Goal: Task Accomplishment & Management: Complete application form

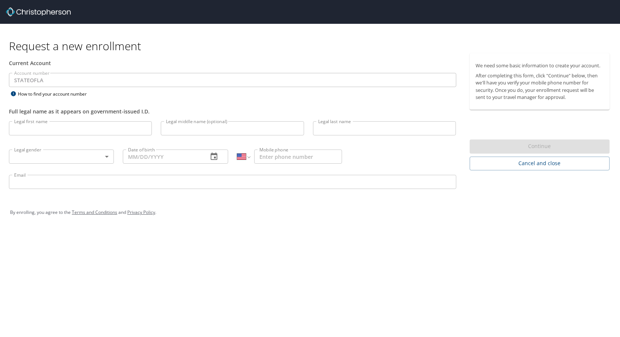
select select "US"
click at [135, 128] on input "Legal first name" at bounding box center [80, 128] width 143 height 14
type input "Jordan"
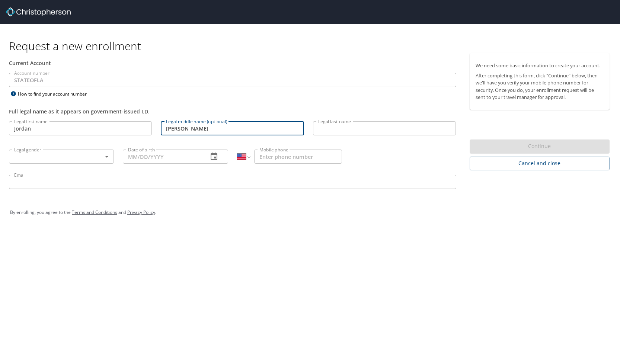
type input "Ridley"
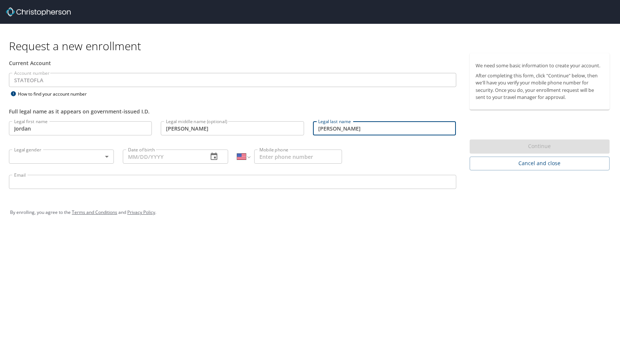
type input "Burkes"
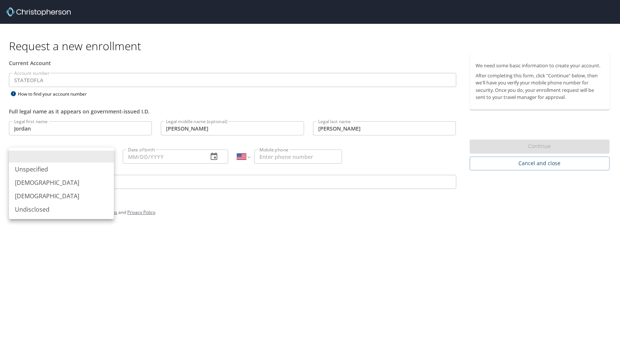
click at [36, 161] on body "Request a new enrollment Current Account Account number STATEOFLA Account numbe…" at bounding box center [310, 168] width 620 height 337
click at [27, 196] on li "Female" at bounding box center [61, 195] width 105 height 13
type input "Female"
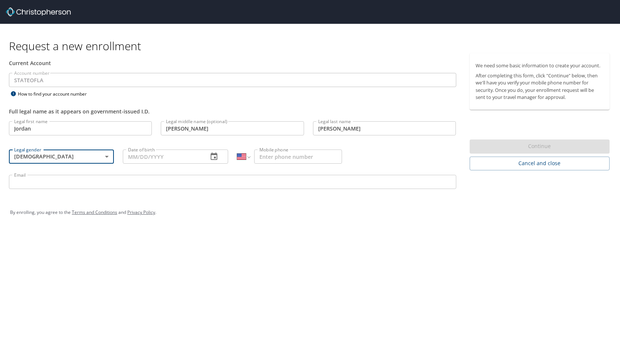
click at [158, 161] on input "Date of birth" at bounding box center [162, 157] width 79 height 14
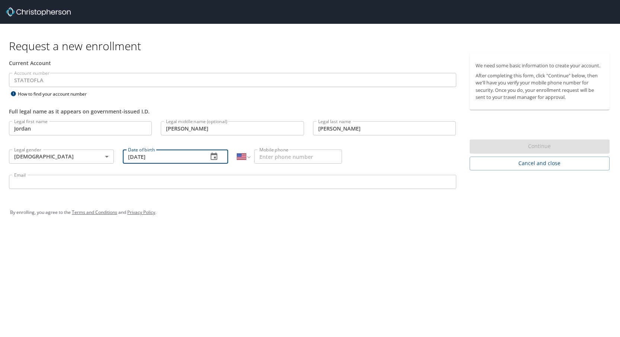
type input "03/07/1997"
click at [285, 163] on input "Mobile phone" at bounding box center [298, 157] width 88 height 14
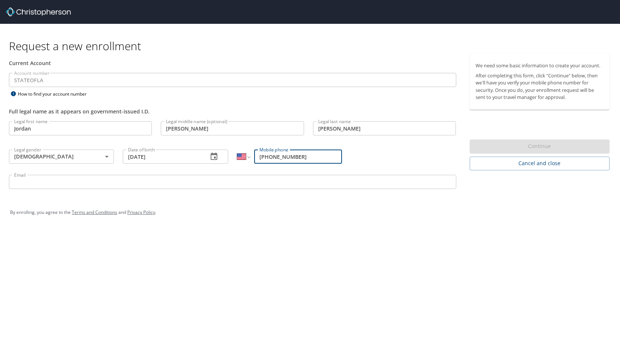
type input "(361) 726-6403"
click at [45, 183] on input "Email" at bounding box center [232, 182] width 447 height 14
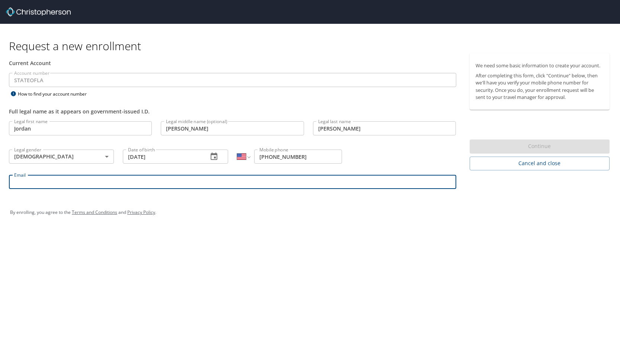
type input "jordan.burkes@selu.edu"
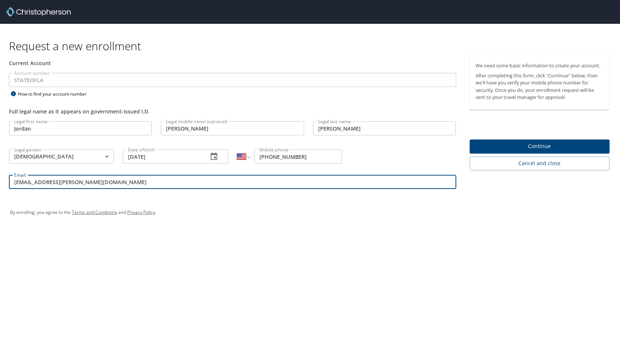
click at [515, 146] on span "Continue" at bounding box center [539, 146] width 128 height 9
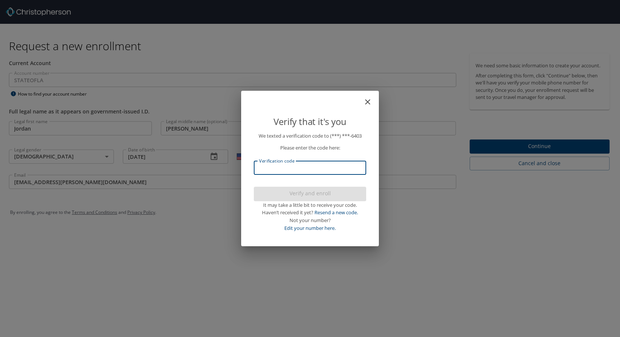
click at [339, 166] on input "Verification code" at bounding box center [310, 168] width 112 height 14
type input "496379"
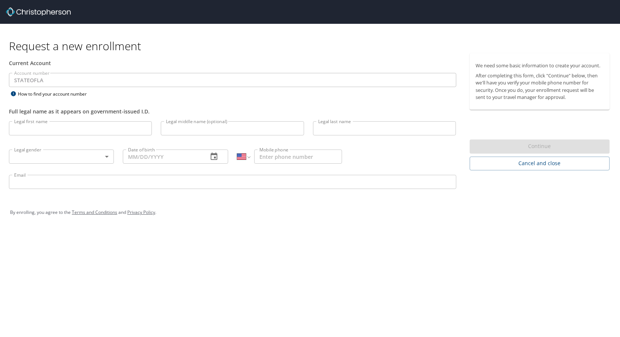
select select "US"
click at [80, 124] on input "Legal first name" at bounding box center [80, 128] width 143 height 14
type input "Jordan"
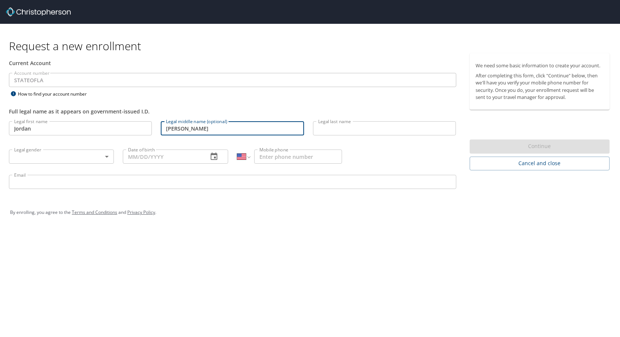
type input "[PERSON_NAME]"
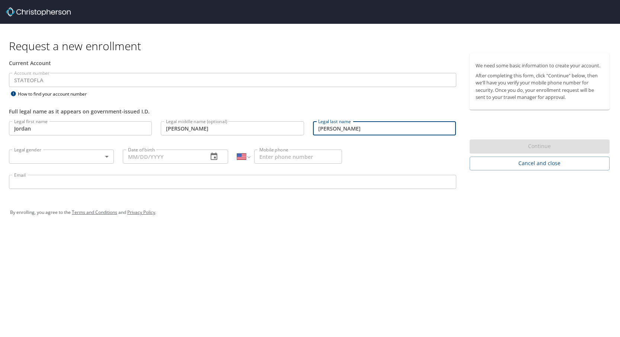
type input "[PERSON_NAME]"
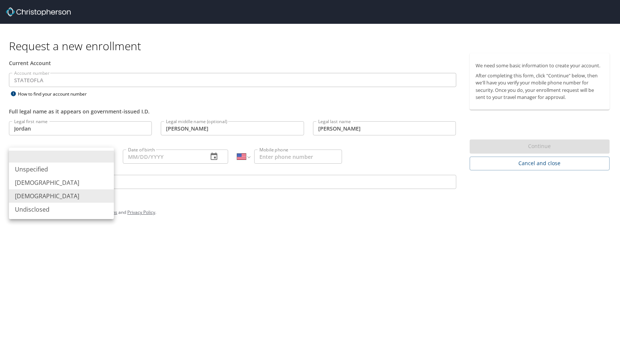
type input "Female"
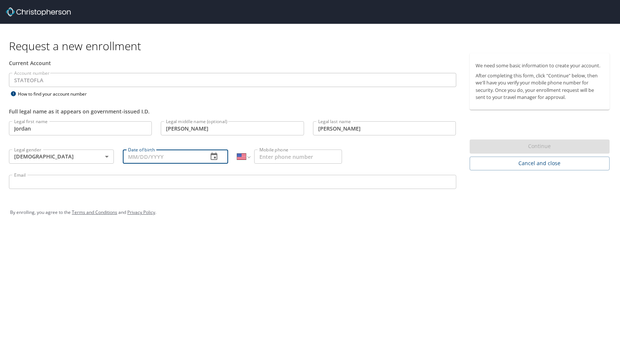
click at [144, 155] on input "Date of birth" at bounding box center [162, 157] width 79 height 14
type input "03/17/1997"
click at [280, 158] on input "Mobile phone" at bounding box center [298, 157] width 88 height 14
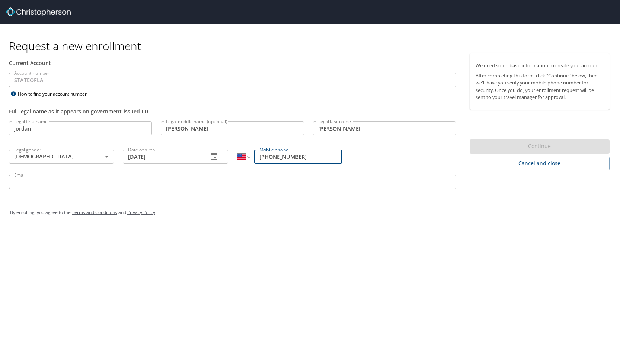
type input "(361) 726-6403"
click at [238, 182] on input "Email" at bounding box center [232, 182] width 447 height 14
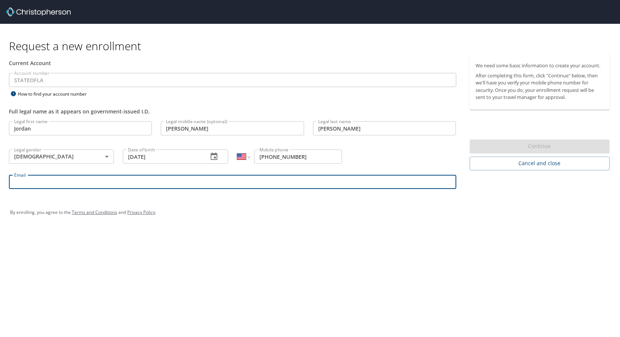
type input "jordan.burkes@selu.edu"
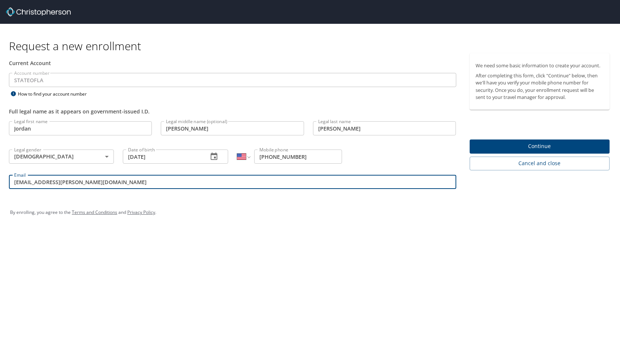
click at [505, 147] on span "Continue" at bounding box center [539, 146] width 128 height 9
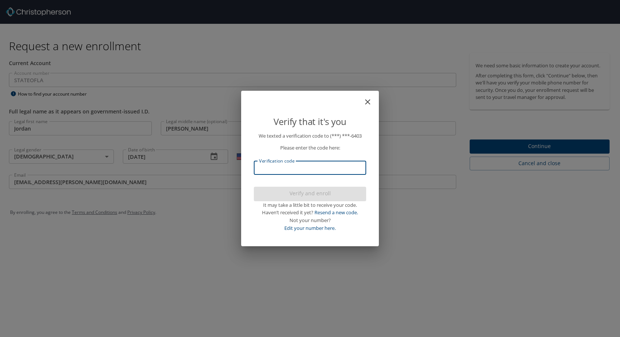
click at [277, 168] on input "Verification code" at bounding box center [310, 168] width 112 height 14
type input "20458"
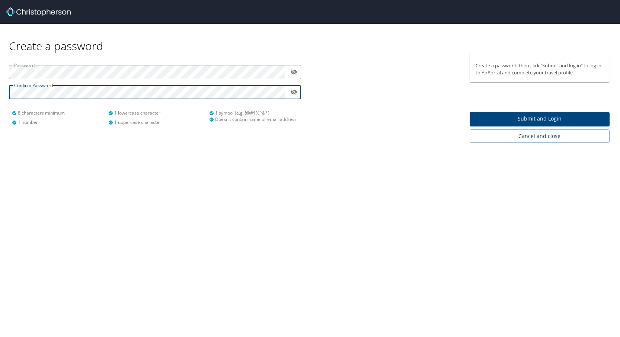
click at [484, 114] on button "Submit and Login" at bounding box center [539, 119] width 140 height 15
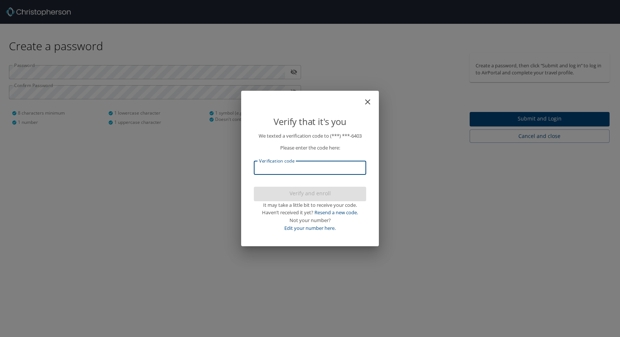
click at [297, 168] on input "Verification code" at bounding box center [310, 168] width 112 height 14
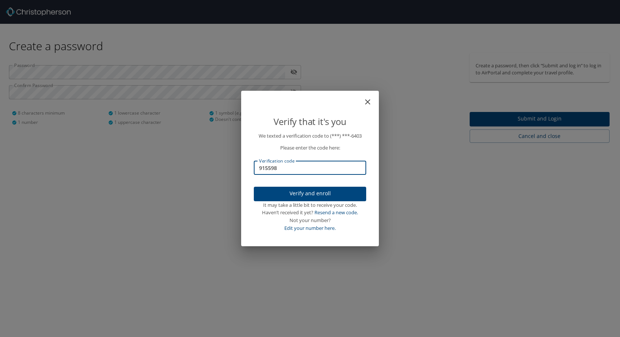
type input "915598"
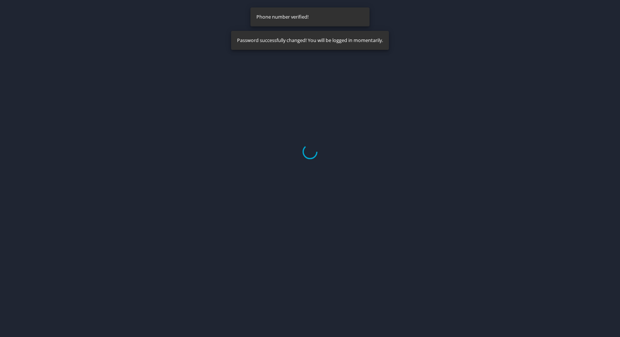
select select "US"
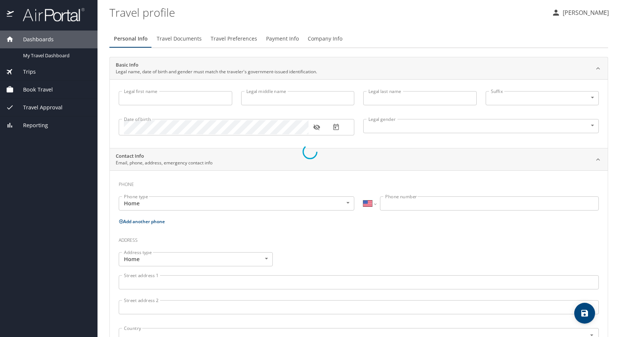
type input "Jordan"
type input "Ridley"
type input "Burkes"
type input "Female"
select select "US"
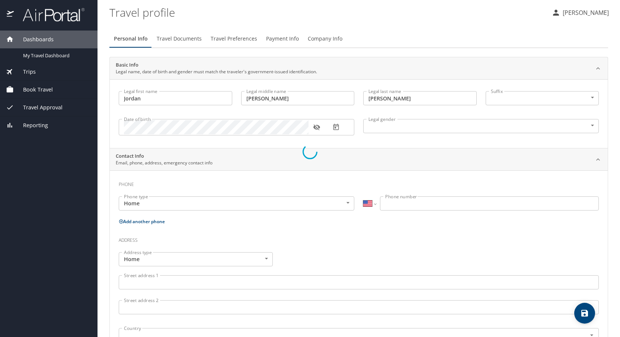
select select "US"
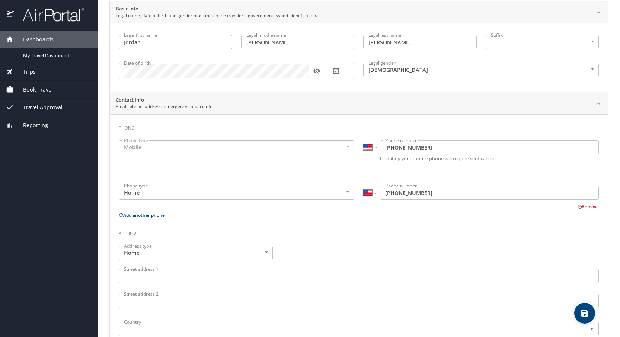
scroll to position [74, 0]
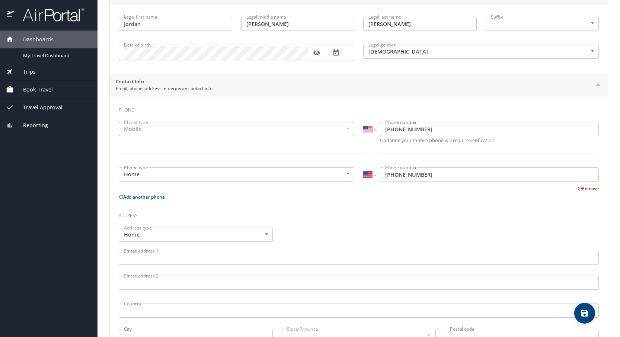
click at [584, 190] on button "Remove" at bounding box center [587, 188] width 21 height 6
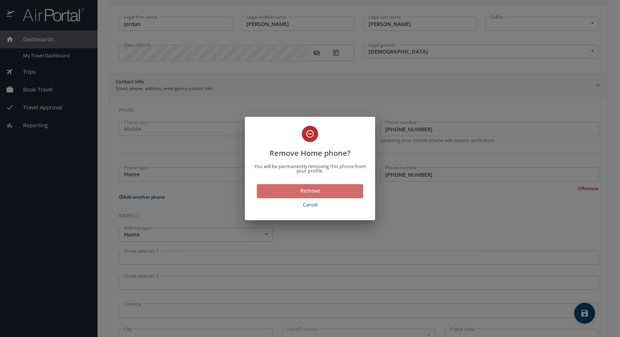
click at [328, 192] on span "Remove" at bounding box center [310, 190] width 94 height 9
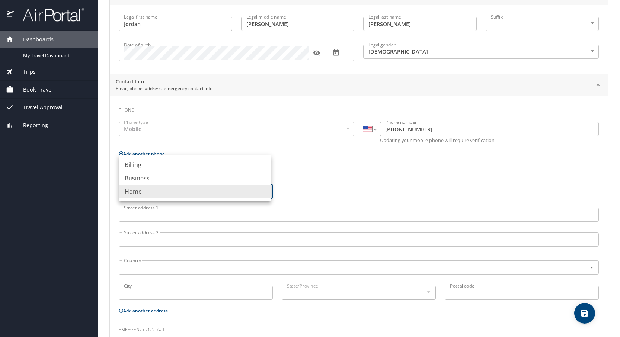
click at [225, 188] on body "Dashboards My Travel Dashboard Trips Current / Future Trips Past Trips Trips Mi…" at bounding box center [310, 168] width 620 height 337
click at [211, 191] on li "Home" at bounding box center [195, 191] width 152 height 13
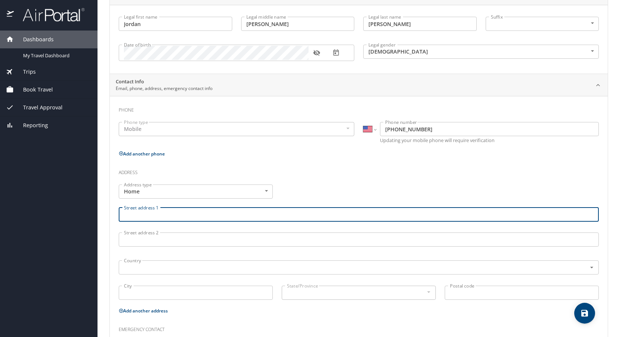
click at [185, 215] on input "Street address 1" at bounding box center [359, 215] width 480 height 14
type input "8001 Jefferson Hwy"
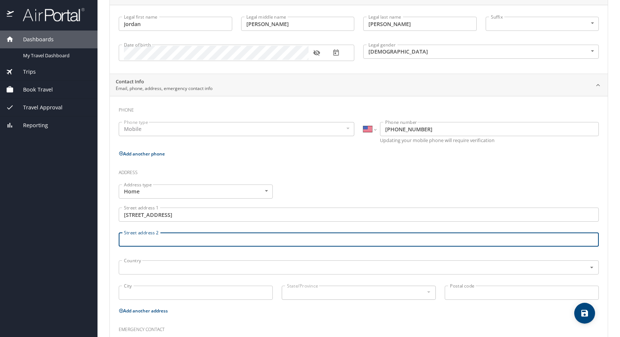
click at [168, 244] on input "Street address 2" at bounding box center [359, 239] width 480 height 14
type input "Apt. 82"
click at [163, 269] on input "text" at bounding box center [347, 268] width 453 height 10
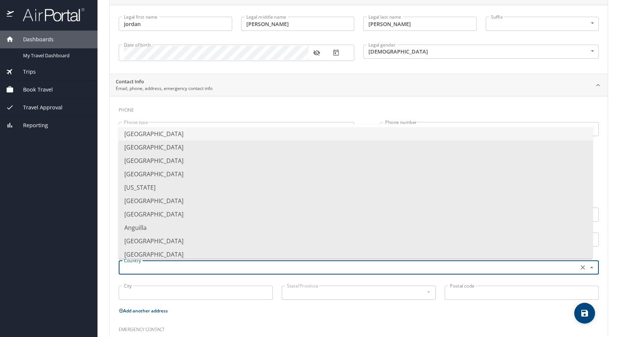
click at [163, 138] on li "United States of America" at bounding box center [355, 133] width 474 height 13
type input "United States of America"
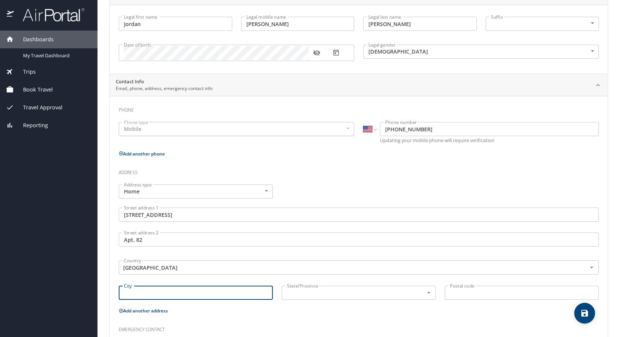
click at [192, 296] on input "City" at bounding box center [196, 293] width 154 height 14
type input "Baton Rouge"
click at [322, 302] on div "State/Province State/Province" at bounding box center [358, 293] width 163 height 25
click at [322, 295] on input "text" at bounding box center [348, 293] width 128 height 10
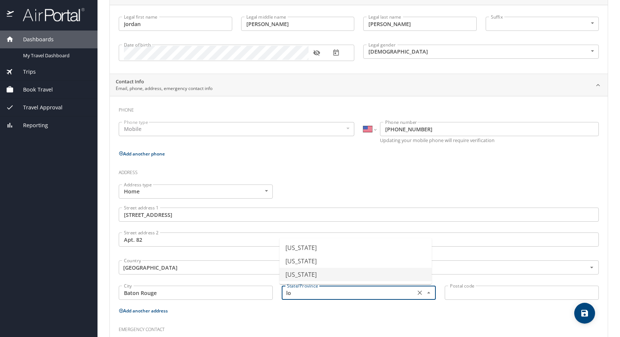
click at [322, 275] on li "Louisiana" at bounding box center [355, 274] width 152 height 13
type input "Louisiana"
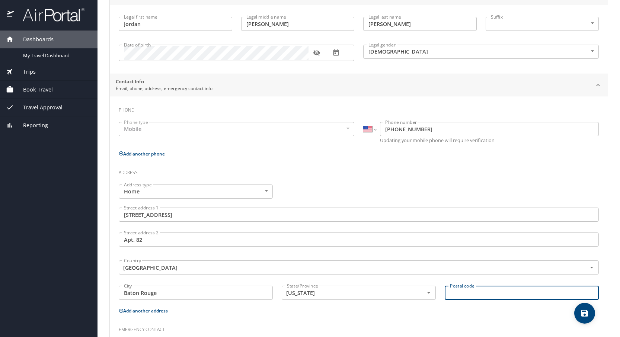
click at [475, 292] on input "Postal code" at bounding box center [521, 293] width 154 height 14
click at [254, 276] on div "Country United States of America Country" at bounding box center [359, 266] width 480 height 19
type input "70809"
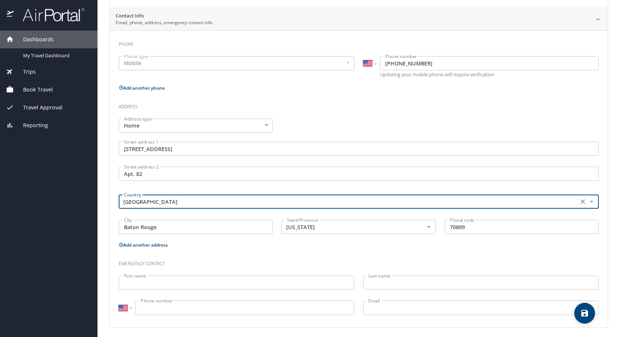
scroll to position [143, 0]
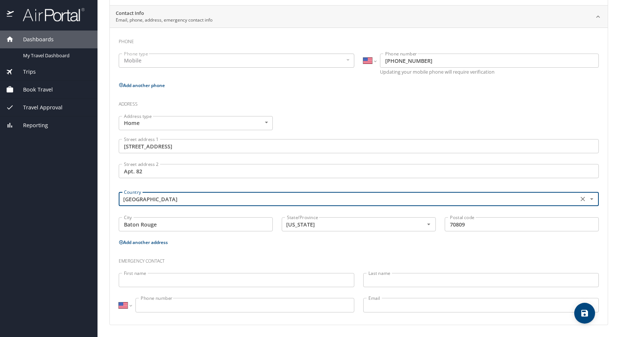
click at [271, 245] on p "Add another address" at bounding box center [359, 242] width 480 height 9
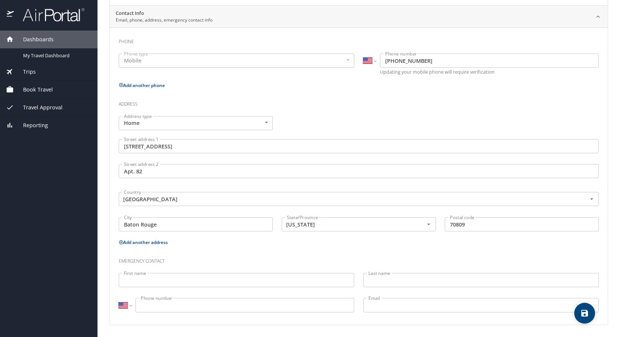
click at [205, 283] on input "First name" at bounding box center [236, 280] width 235 height 14
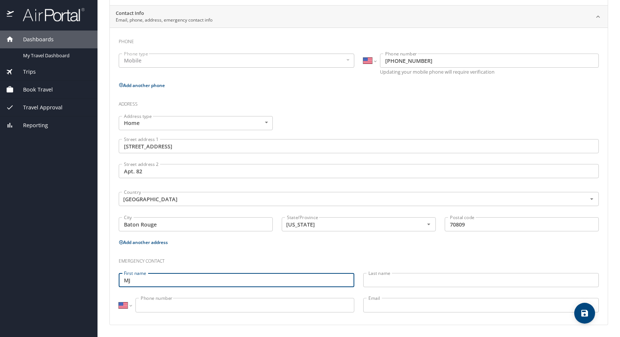
type input "MJ"
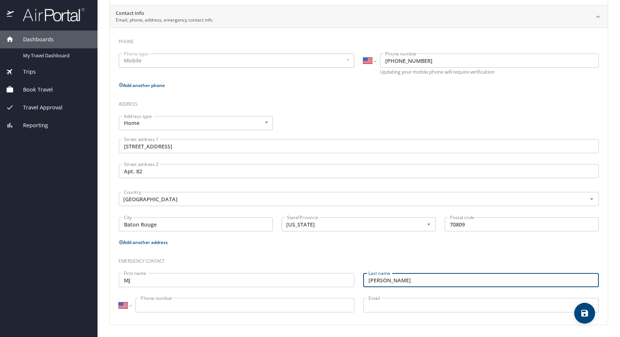
type input "Burkes"
click at [173, 302] on input "Phone number" at bounding box center [244, 305] width 219 height 14
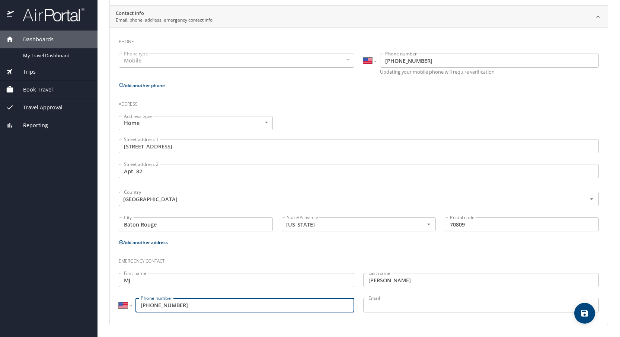
type input "(361) 726-7143"
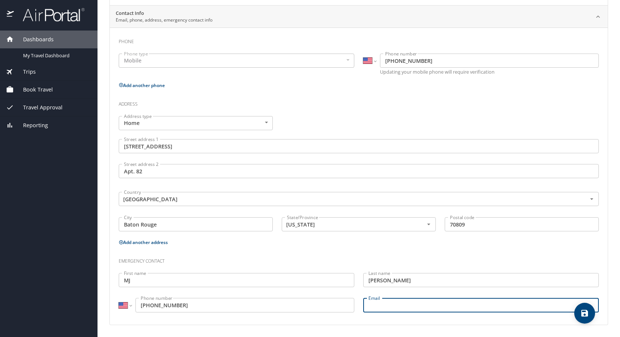
click at [389, 308] on input "Email" at bounding box center [480, 305] width 235 height 14
type input "mjau88@aol.com"
click at [368, 256] on h3 "Emergency contact" at bounding box center [359, 259] width 480 height 13
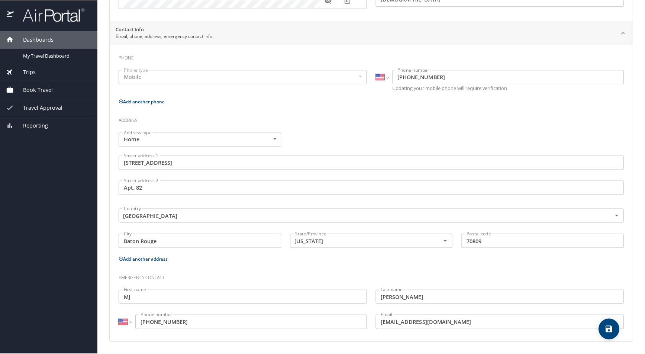
scroll to position [123, 0]
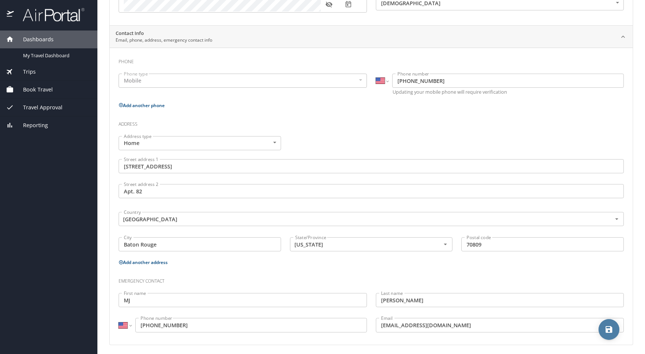
click at [606, 330] on icon "save" at bounding box center [609, 329] width 7 height 7
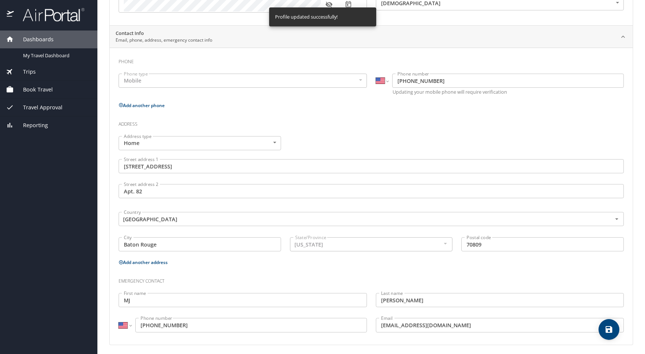
select select "US"
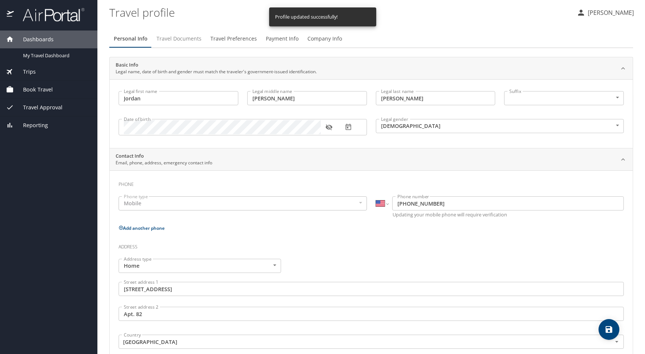
click at [186, 42] on span "Travel Documents" at bounding box center [179, 38] width 45 height 9
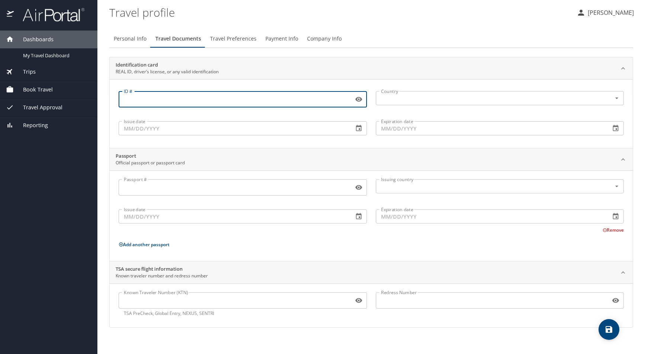
click at [206, 97] on input "ID #" at bounding box center [235, 99] width 232 height 14
type input "013517999"
click at [504, 100] on input "text" at bounding box center [489, 98] width 222 height 10
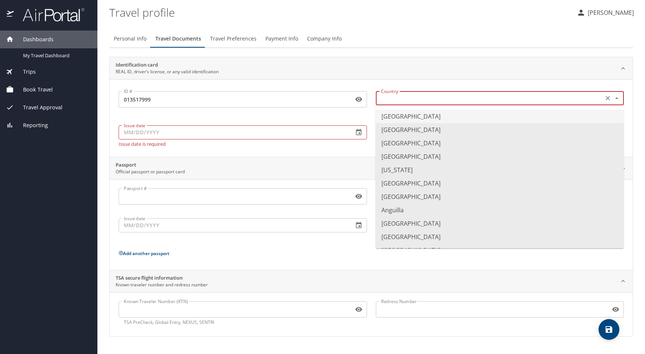
click at [461, 116] on li "United States of America" at bounding box center [500, 116] width 248 height 13
type input "United States of America"
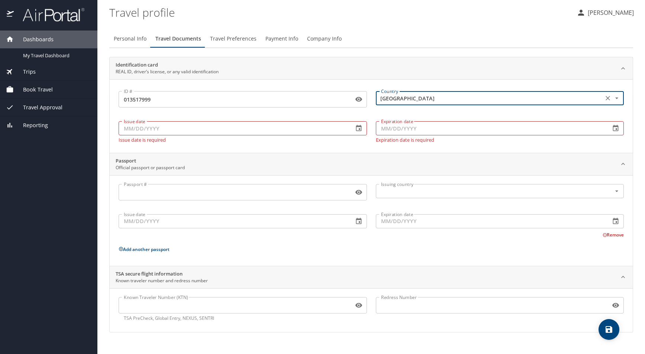
click at [196, 129] on input "Issue date" at bounding box center [233, 128] width 229 height 14
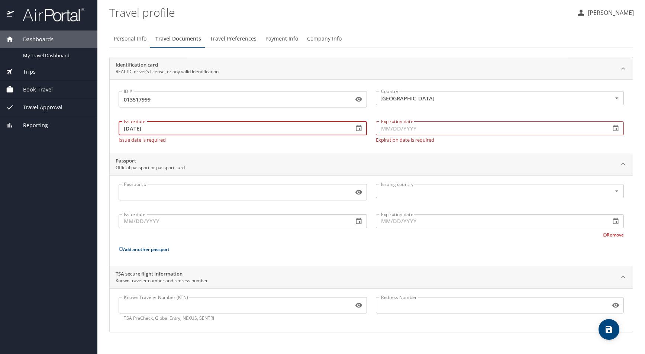
type input "09/23/2025"
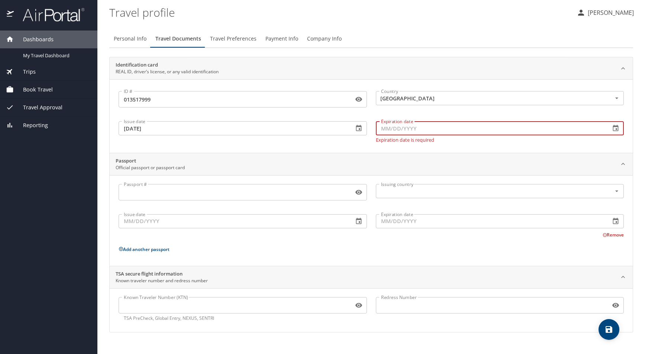
click at [445, 124] on input "Expiration date" at bounding box center [490, 128] width 229 height 14
type input "03/07/2032"
click at [200, 240] on div "Passport # Passport # Issuing country Issuing country Issue date Issue date Exp…" at bounding box center [371, 222] width 505 height 76
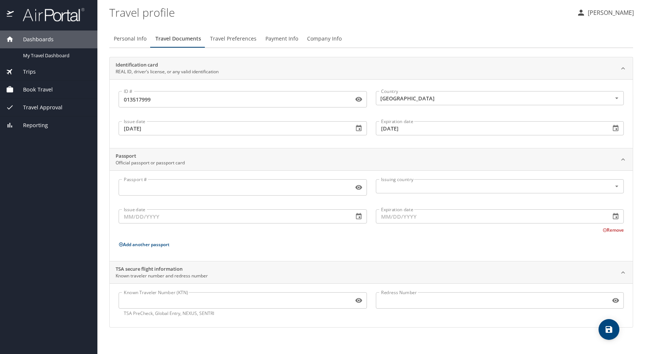
click at [604, 328] on span "save" at bounding box center [609, 329] width 21 height 9
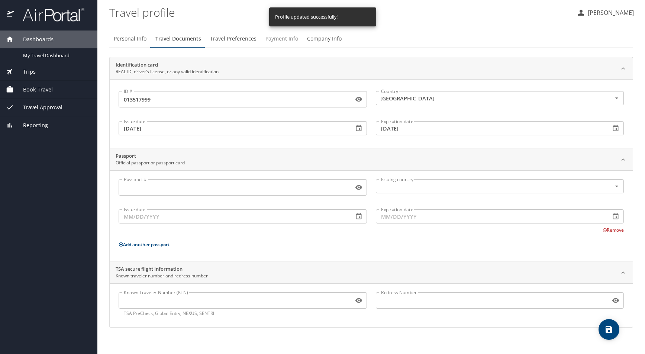
click at [279, 42] on span "Payment Info" at bounding box center [282, 38] width 33 height 9
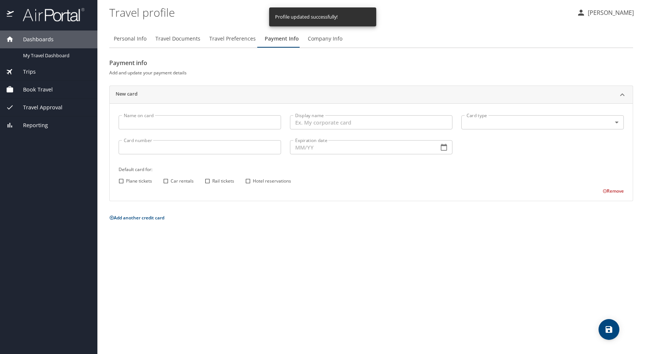
click at [209, 121] on input "Name on card" at bounding box center [200, 122] width 163 height 14
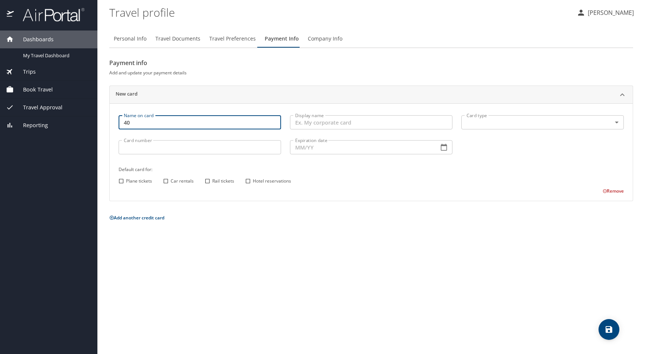
type input "4"
click at [29, 90] on span "Book Travel" at bounding box center [33, 90] width 39 height 8
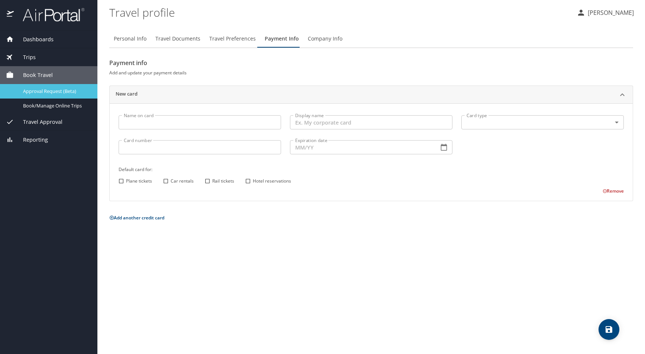
click at [44, 93] on span "Approval Request (Beta)" at bounding box center [55, 91] width 65 height 7
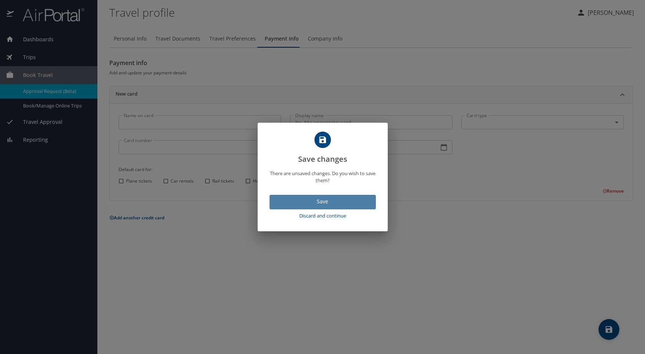
click at [320, 205] on span "Save" at bounding box center [323, 201] width 94 height 9
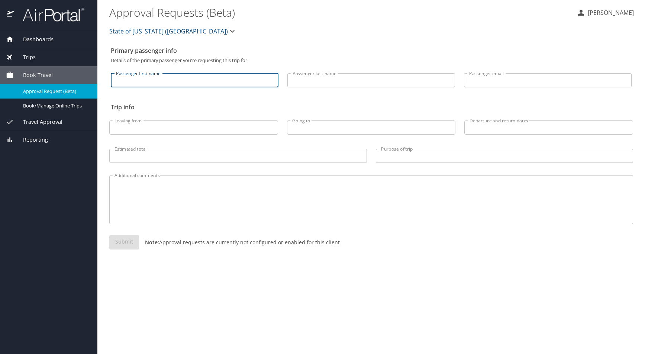
click at [132, 79] on input "Passenger first name" at bounding box center [195, 80] width 168 height 14
type input "Jordan"
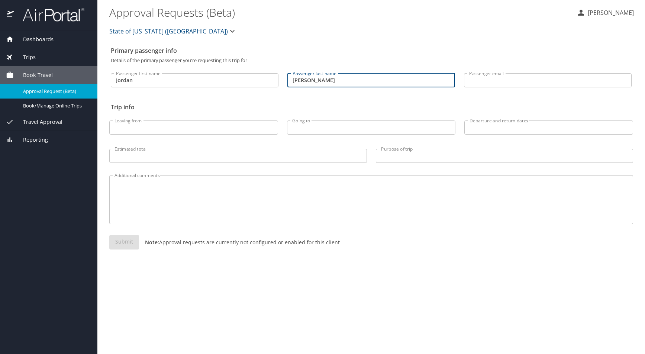
type input "Burkes"
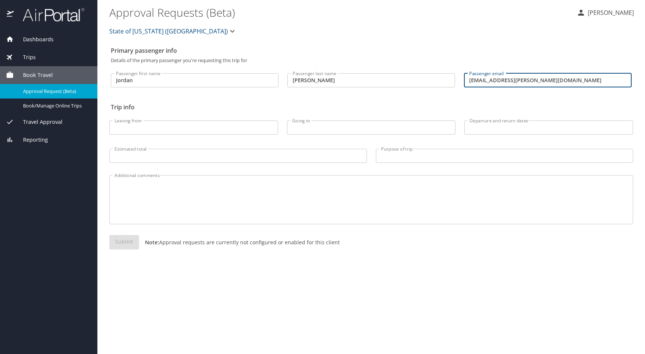
type input "jordan.burkes@selu.edu"
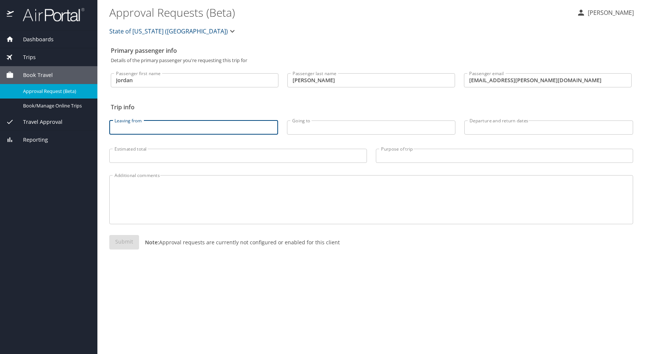
click at [131, 132] on input "Leaving from" at bounding box center [193, 128] width 169 height 14
type input "Baton Rouge"
click at [331, 126] on input "Going to" at bounding box center [371, 128] width 169 height 14
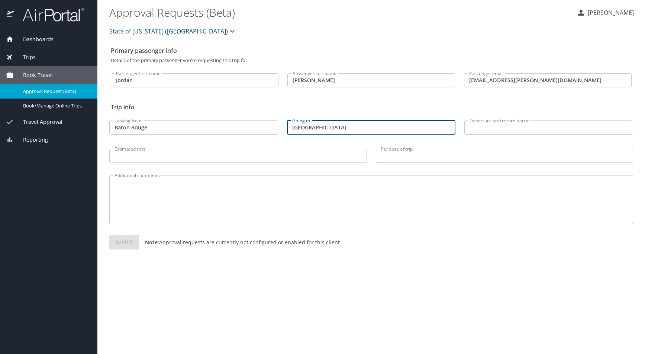
type input "Las Vegas"
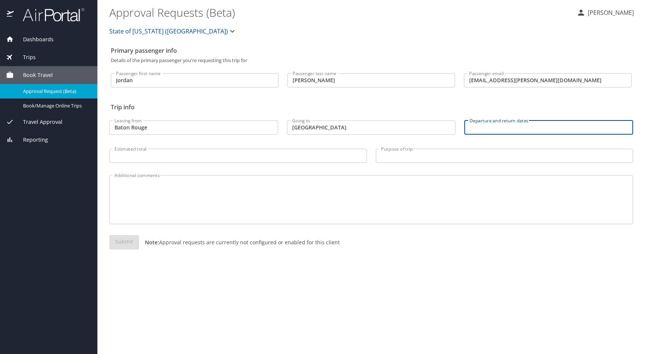
click at [520, 125] on input "Departure and return dates" at bounding box center [549, 128] width 169 height 14
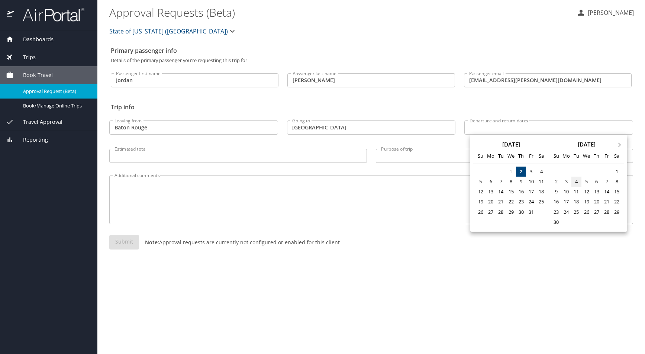
click at [578, 181] on div "4" at bounding box center [577, 182] width 10 height 10
click at [559, 193] on div "9" at bounding box center [556, 192] width 10 height 10
type input "11/04/2025 🠦 11/09/2025"
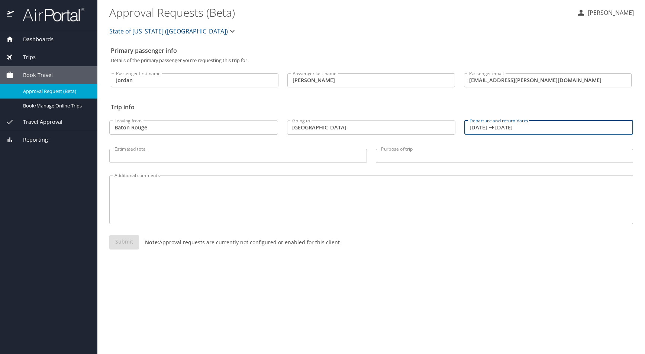
click at [274, 154] on input "Estimated total" at bounding box center [238, 156] width 258 height 14
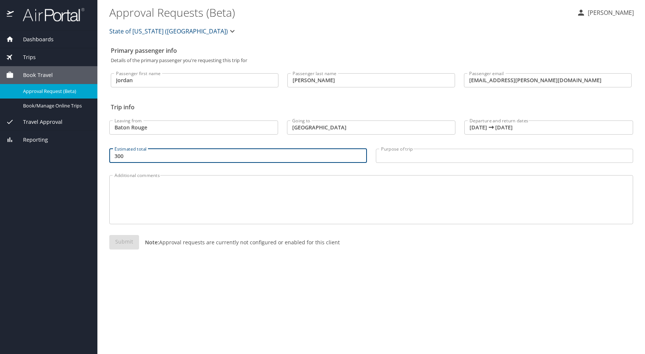
type input "300"
click at [401, 152] on input "Purpose of trip" at bounding box center [505, 156] width 258 height 14
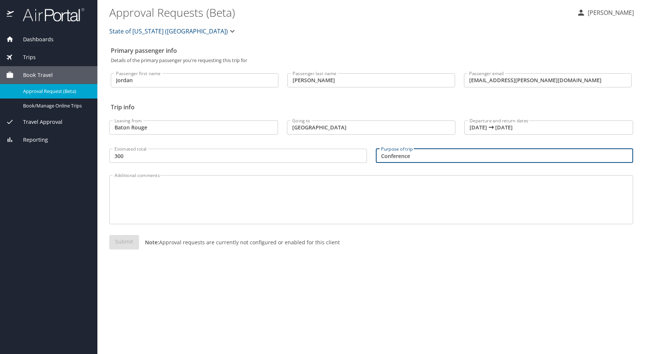
type input "Conference"
click at [340, 207] on textarea "Additional comments" at bounding box center [372, 199] width 514 height 35
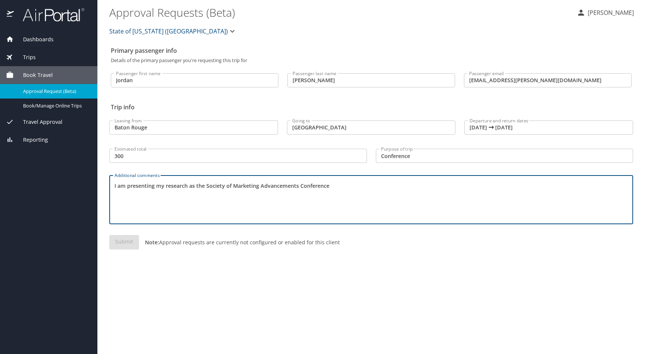
type textarea "I am presenting my research as the Society of Marketing Advancements Conference"
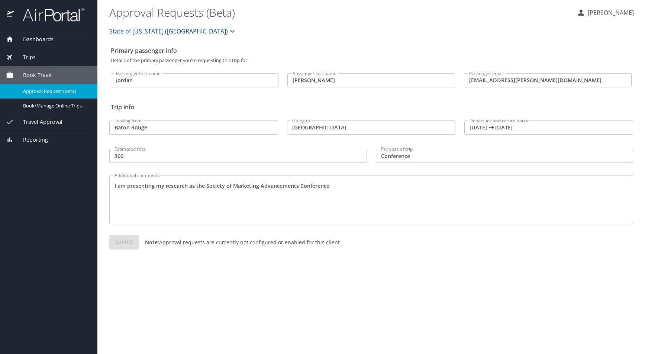
click at [201, 229] on div "Additional comments I am presenting my research as the Society of Marketing Adv…" at bounding box center [371, 198] width 533 height 66
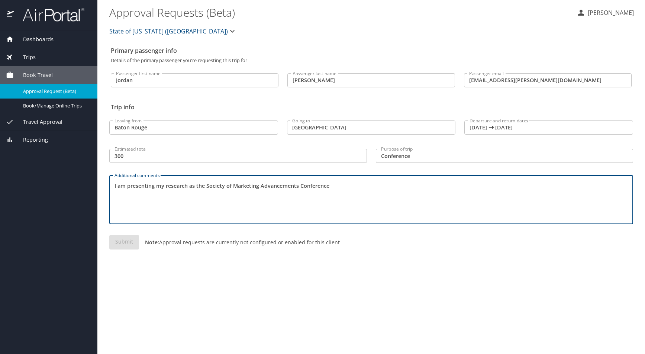
click at [219, 207] on textarea "I am presenting my research as the Society of Marketing Advancements Conference" at bounding box center [372, 199] width 514 height 35
click at [50, 103] on span "Book/Manage Online Trips" at bounding box center [55, 105] width 65 height 7
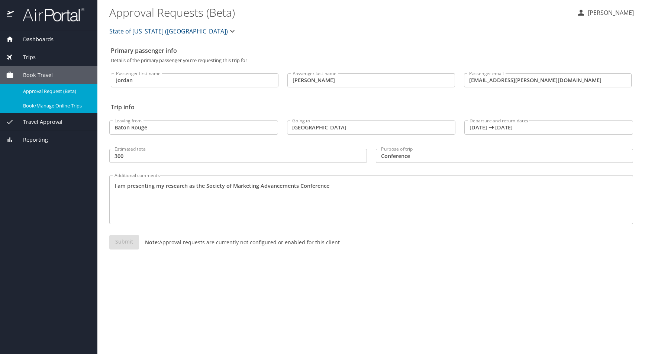
click at [37, 57] on div "Trips" at bounding box center [49, 57] width 86 height 8
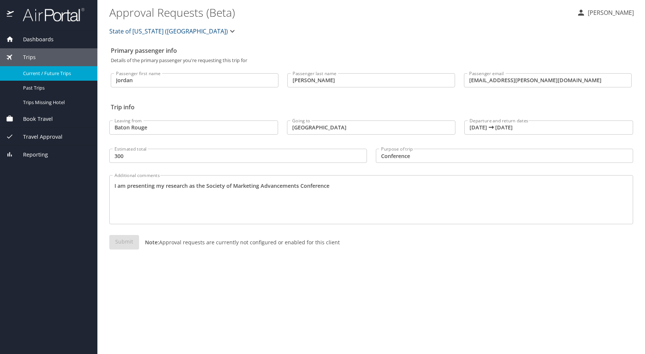
click at [38, 76] on span "Current / Future Trips" at bounding box center [55, 73] width 65 height 7
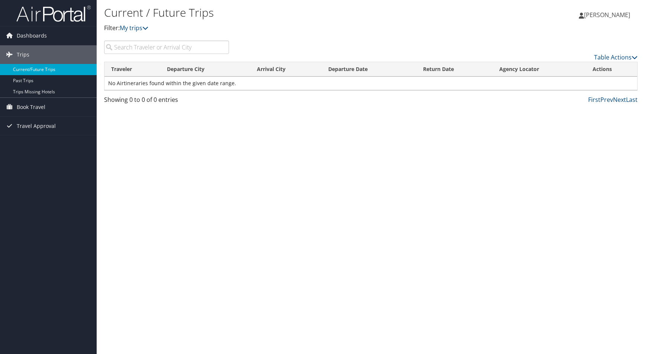
click at [28, 72] on link "Current/Future Trips" at bounding box center [48, 69] width 97 height 11
click at [19, 52] on span "Trips" at bounding box center [23, 54] width 13 height 19
click at [20, 37] on span "Dashboards" at bounding box center [32, 35] width 30 height 19
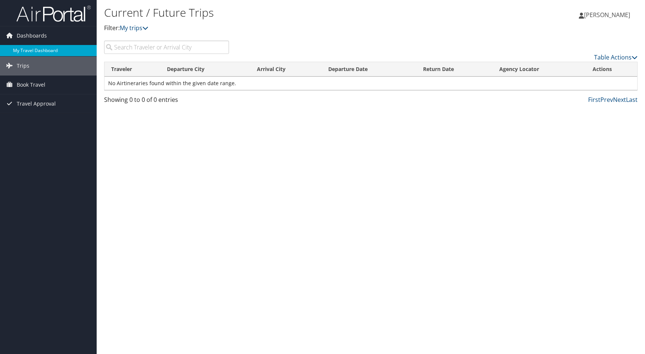
click at [23, 48] on link "My Travel Dashboard" at bounding box center [48, 50] width 97 height 11
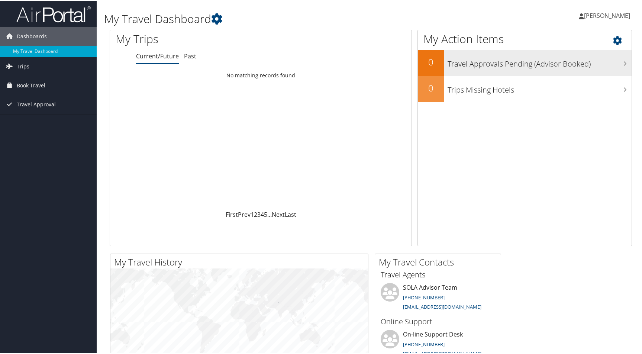
click at [615, 63] on h3 "Travel Approvals Pending (Advisor Booked)" at bounding box center [540, 61] width 184 height 14
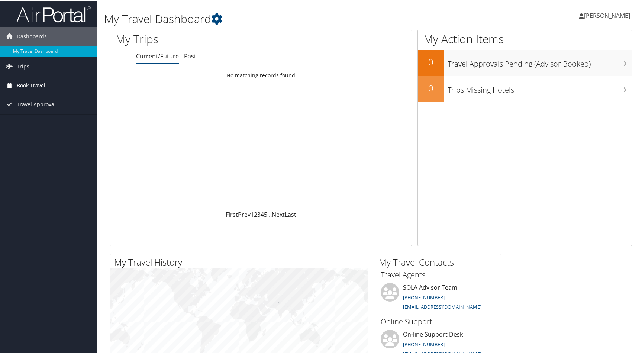
click at [46, 83] on link "Book Travel" at bounding box center [48, 84] width 97 height 19
click at [54, 119] on link "Book/Manage Online Trips" at bounding box center [48, 121] width 97 height 11
click at [37, 82] on span "Book Travel" at bounding box center [31, 84] width 29 height 19
click at [26, 90] on span "Book Travel" at bounding box center [31, 84] width 29 height 19
click at [40, 118] on link "Book/Manage Online Trips" at bounding box center [48, 121] width 97 height 11
